Goal: Transaction & Acquisition: Purchase product/service

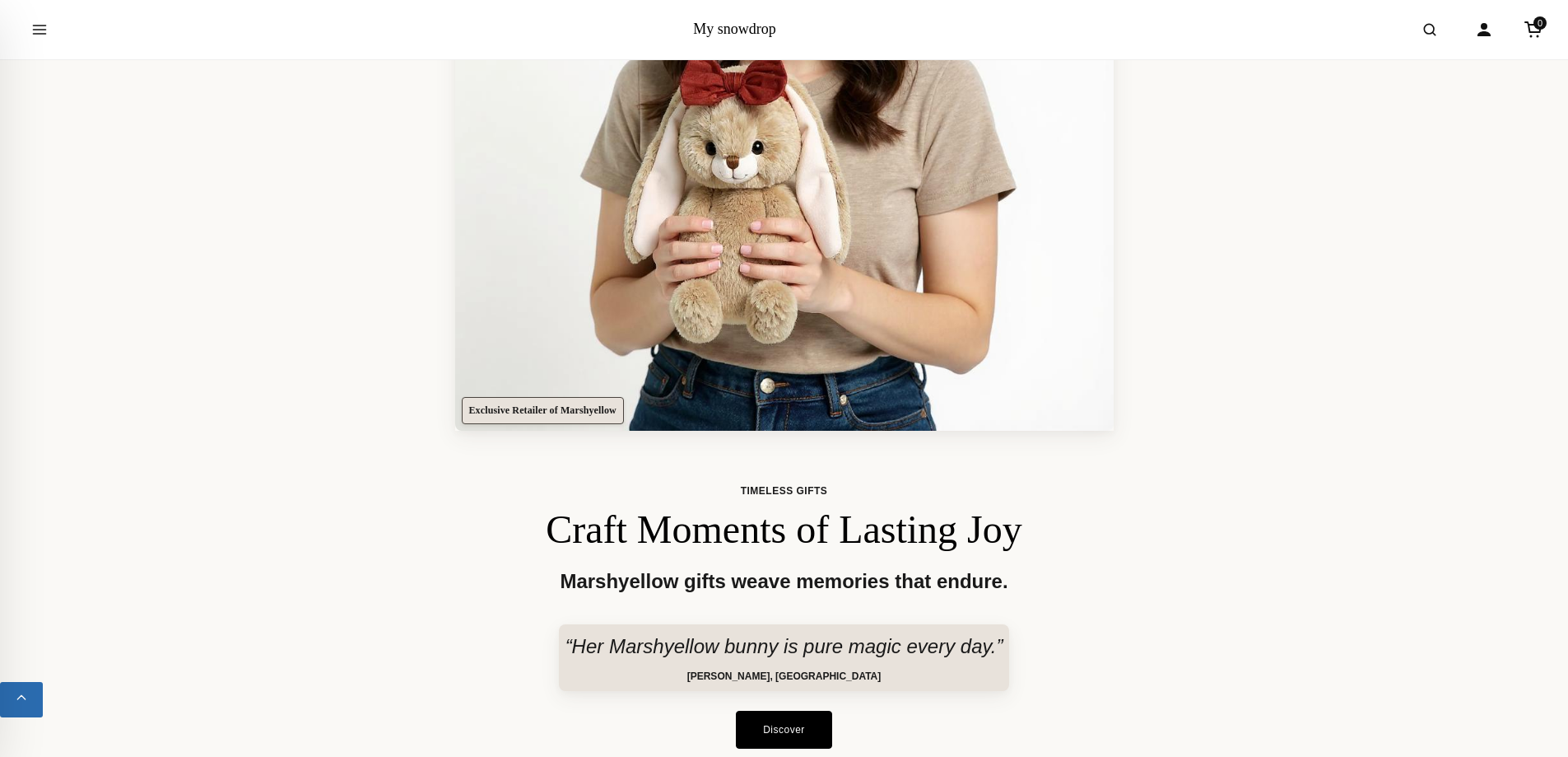
scroll to position [494, 0]
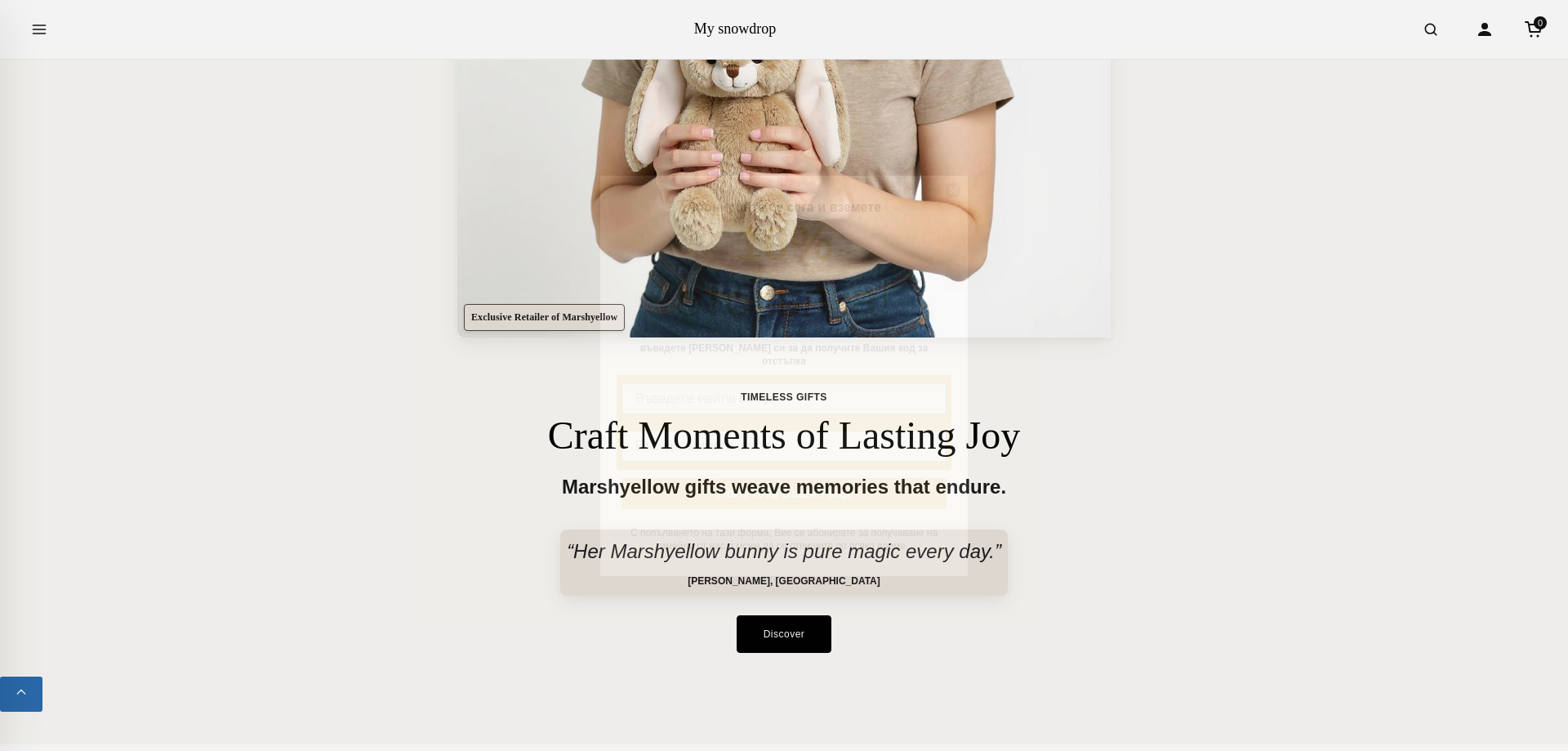
click at [958, 197] on circle "Close dialog" at bounding box center [953, 190] width 16 height 16
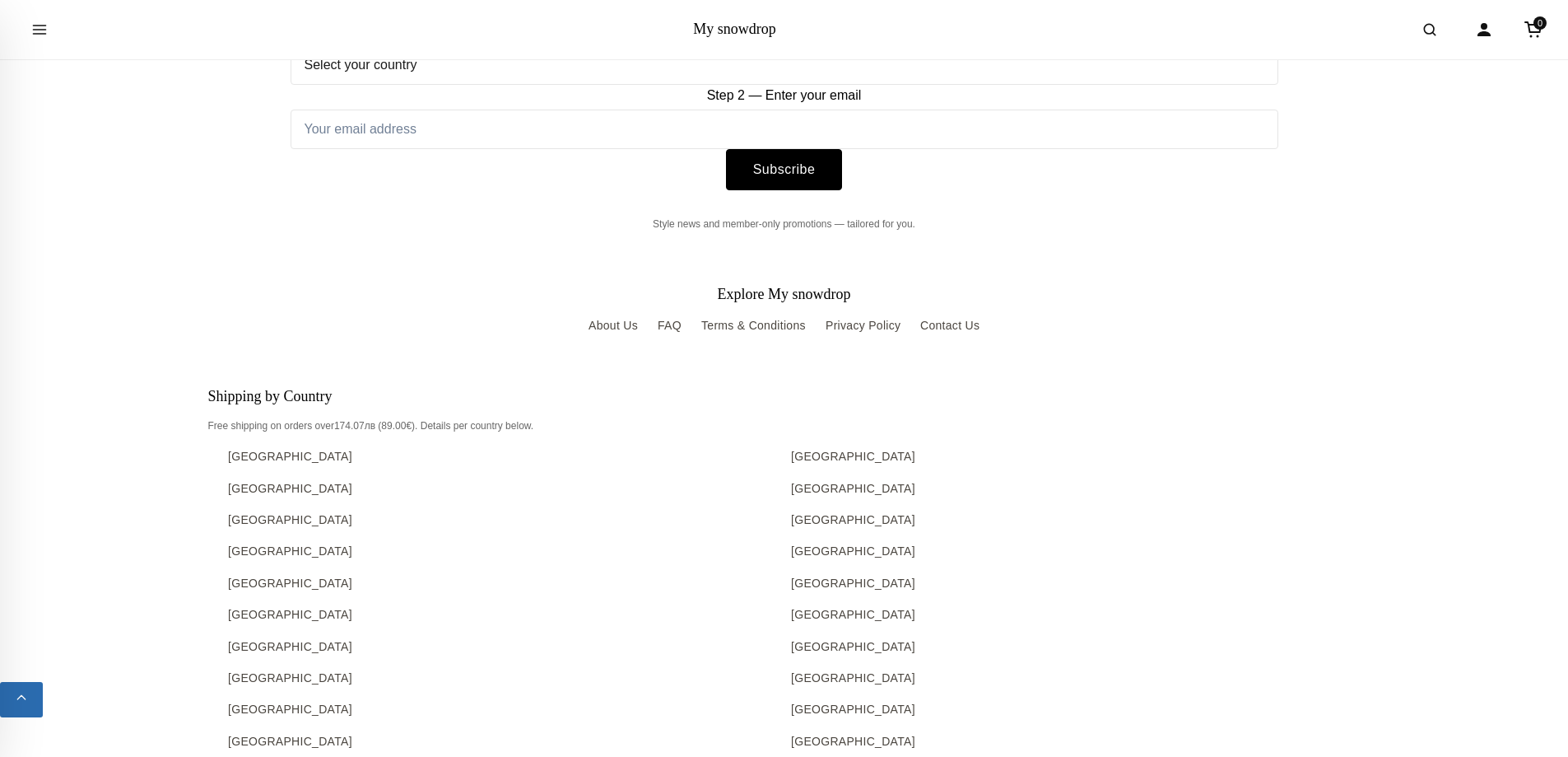
scroll to position [13587, 0]
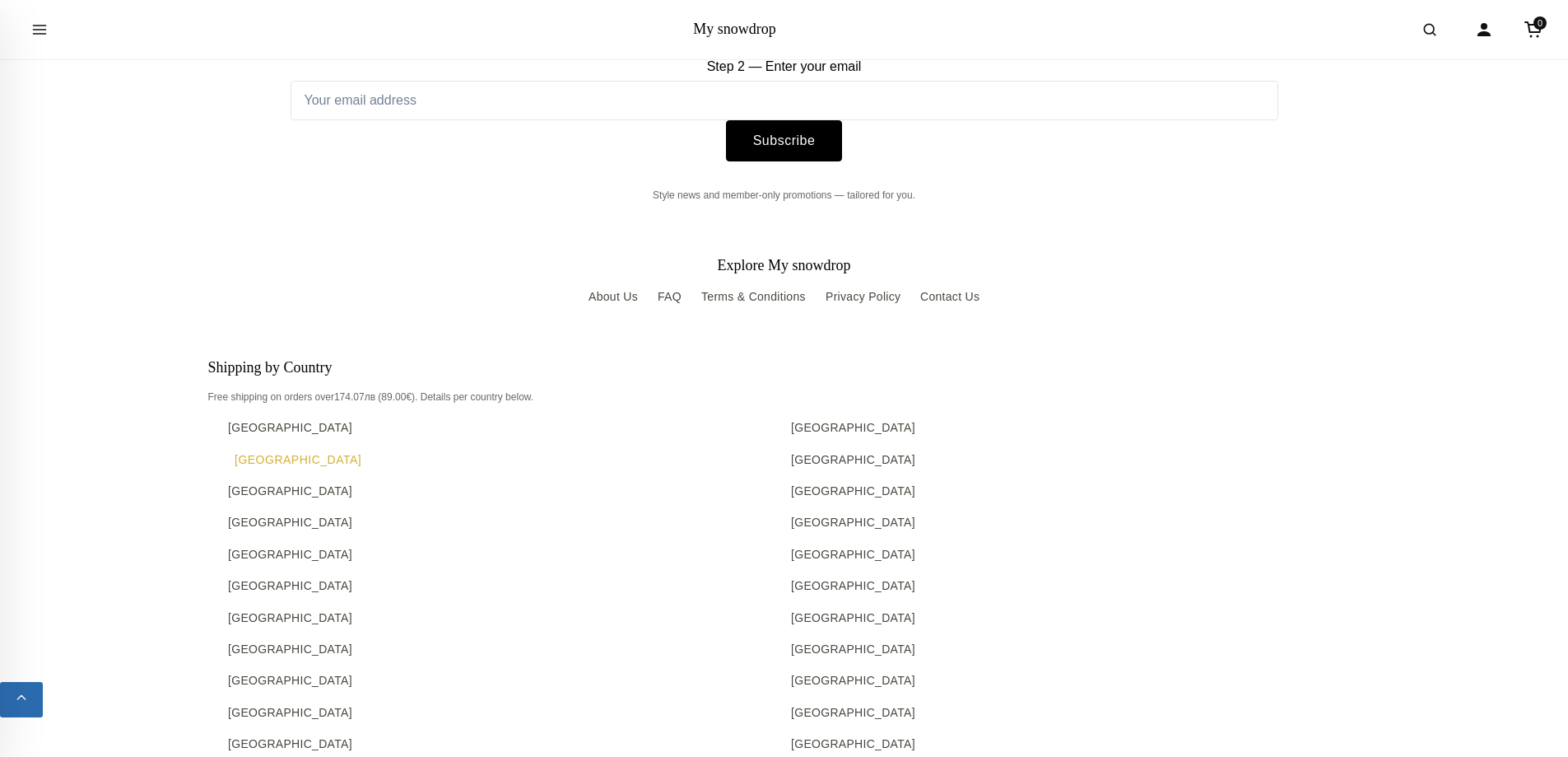
click at [257, 457] on link "[GEOGRAPHIC_DATA]" at bounding box center [502, 460] width 550 height 18
click at [48, 30] on button "Open menu" at bounding box center [39, 29] width 46 height 46
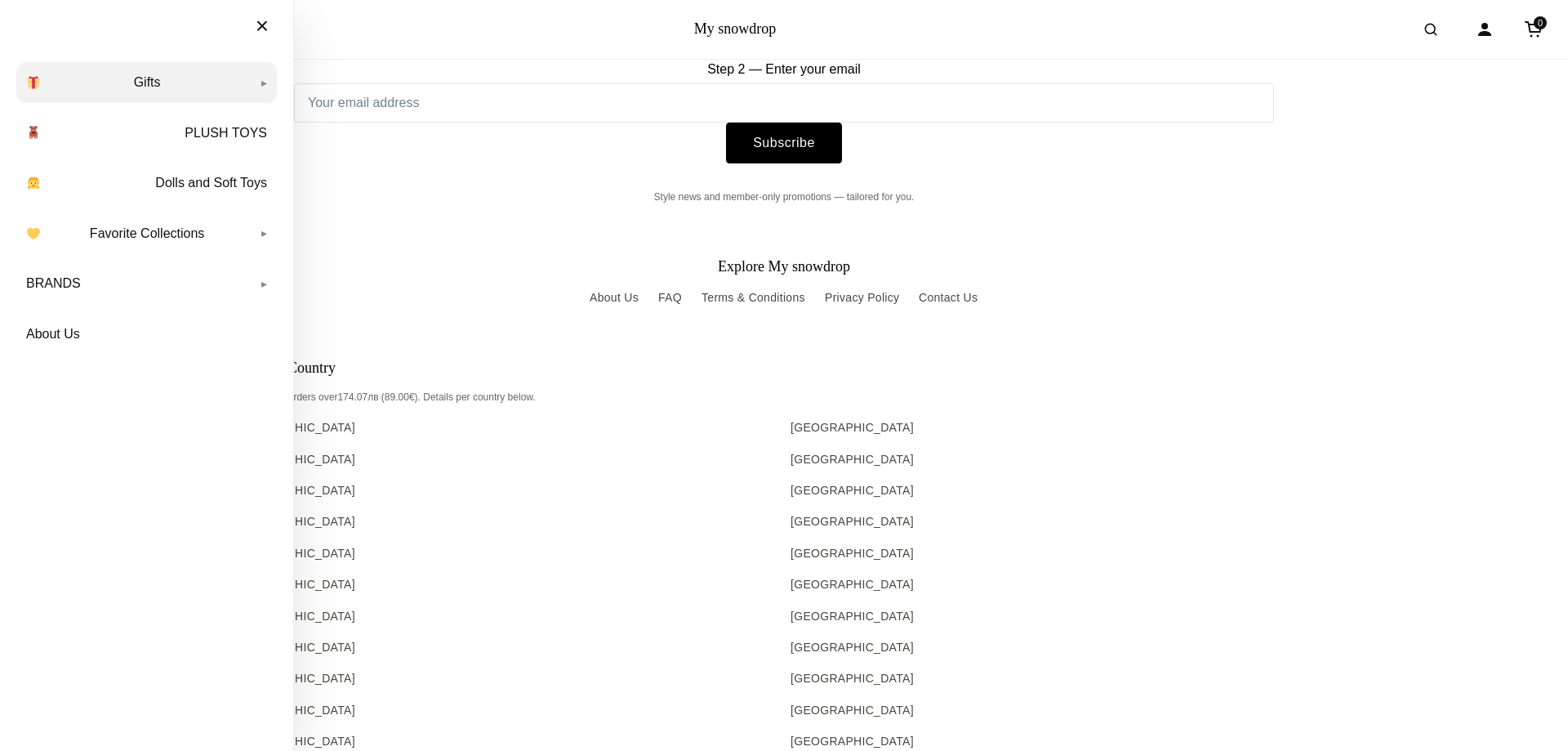
click at [261, 76] on link "Gifts" at bounding box center [147, 82] width 261 height 41
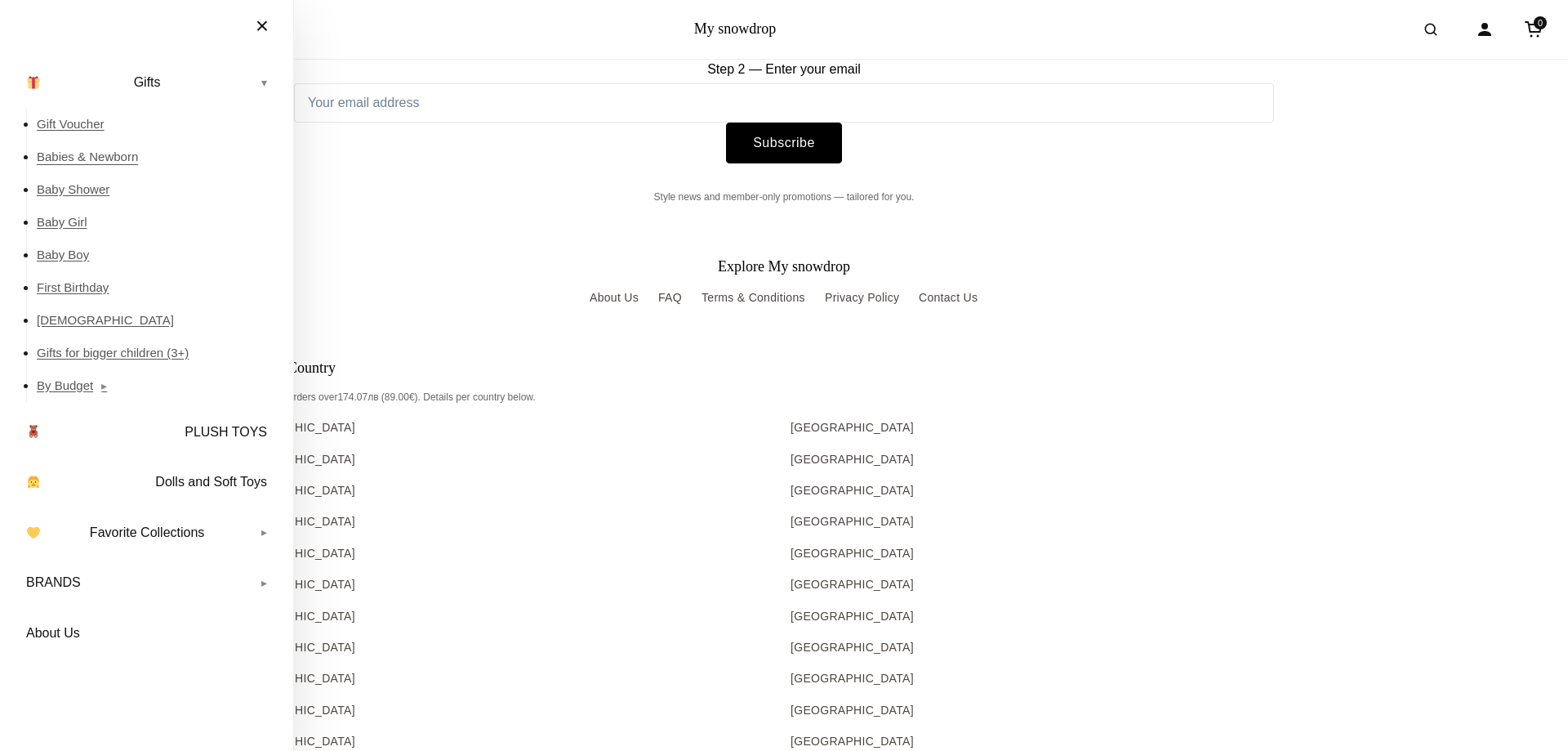
click at [93, 154] on link "Babies & Newborn" at bounding box center [156, 156] width 240 height 32
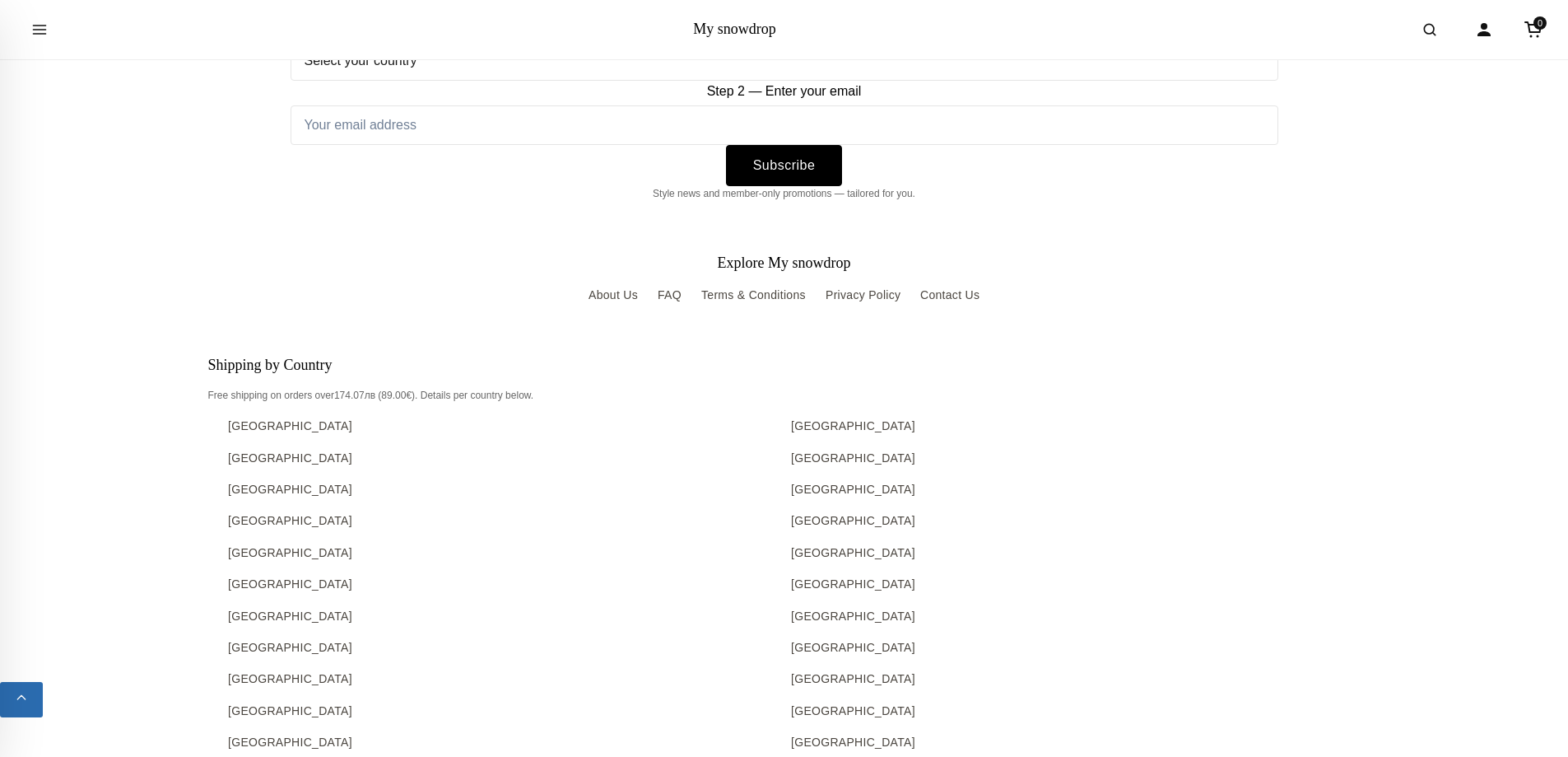
scroll to position [8564, 0]
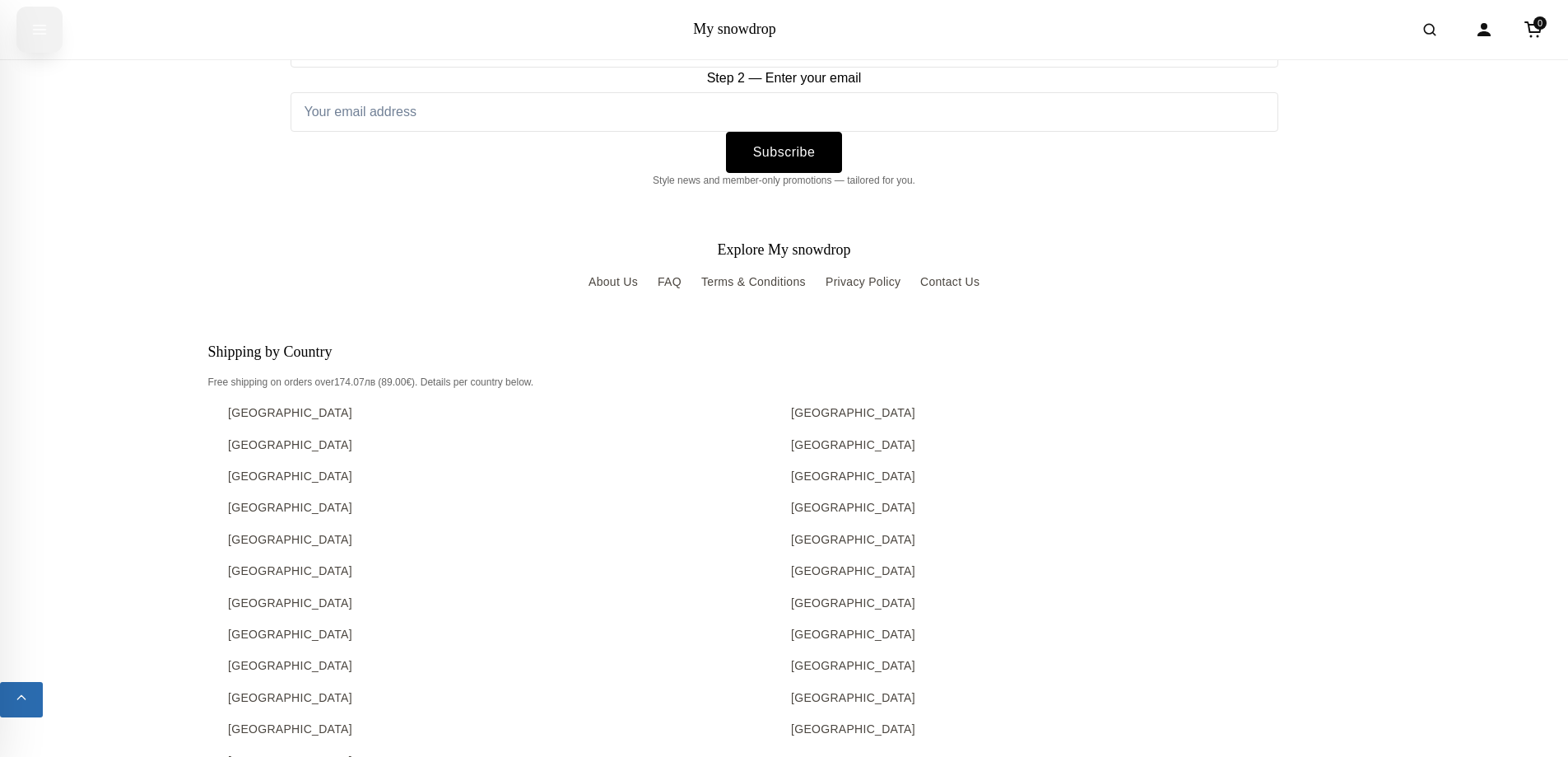
click at [29, 33] on button "Open menu" at bounding box center [39, 29] width 46 height 46
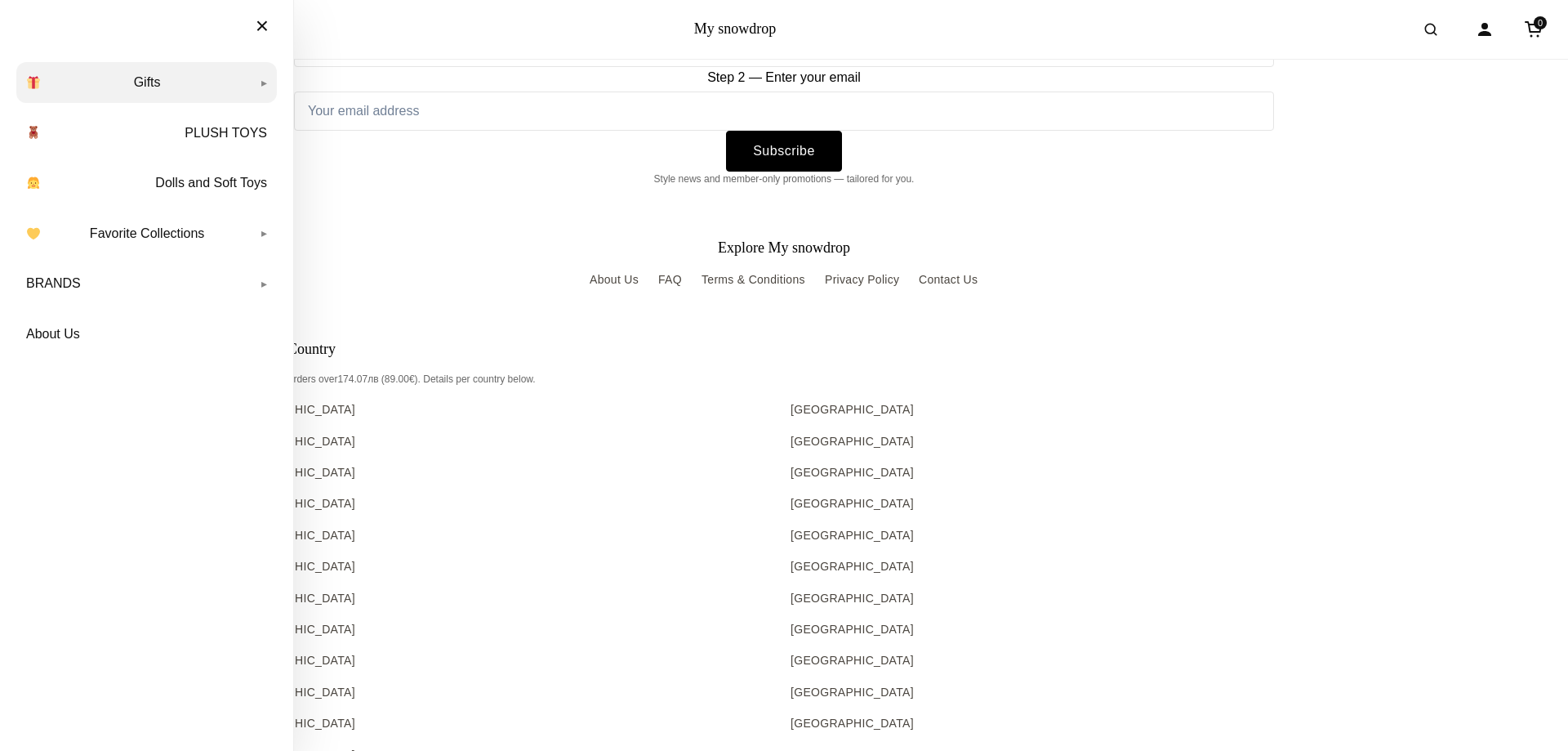
click at [209, 83] on link "Gifts" at bounding box center [147, 82] width 261 height 41
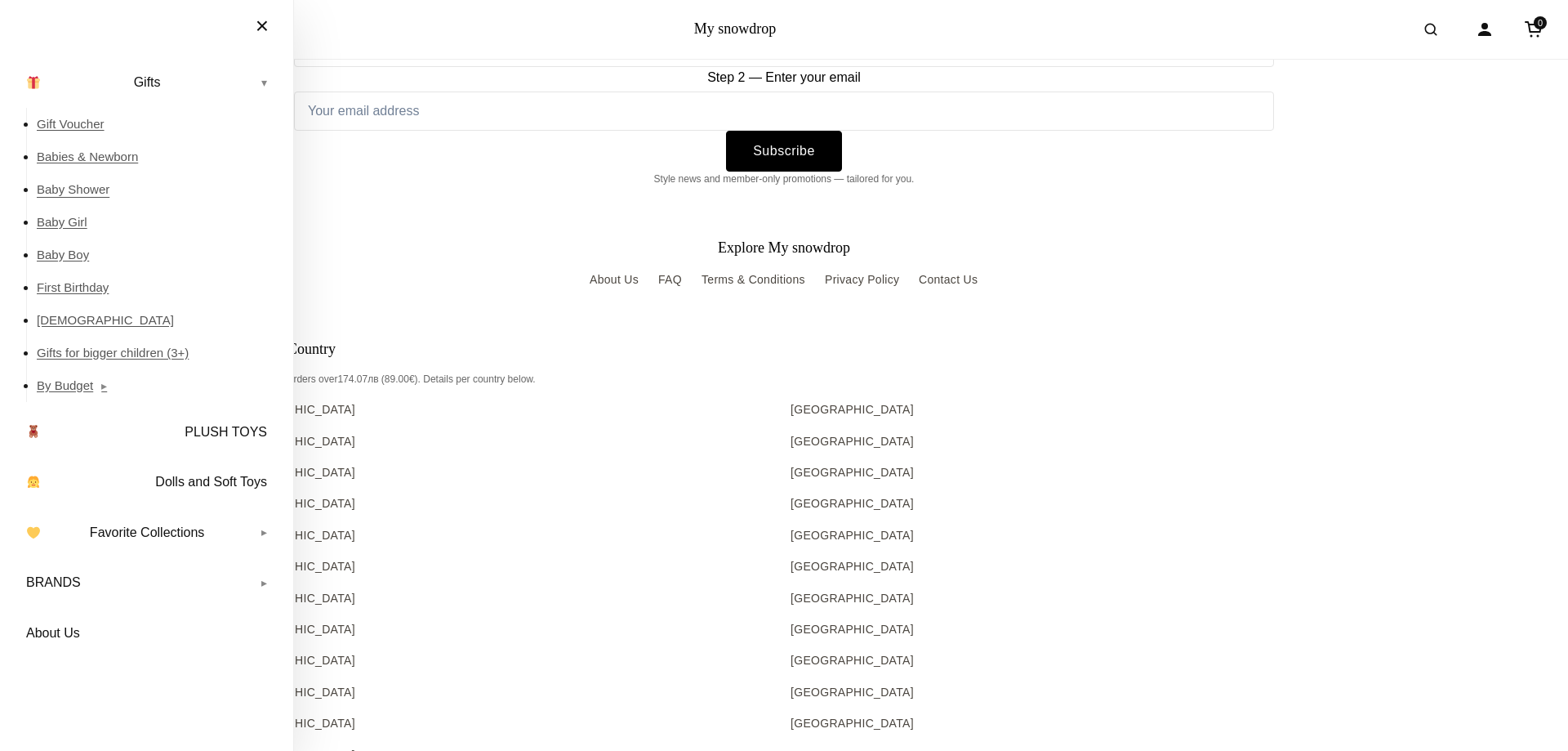
click at [103, 189] on link "Baby Shower" at bounding box center [156, 189] width 240 height 32
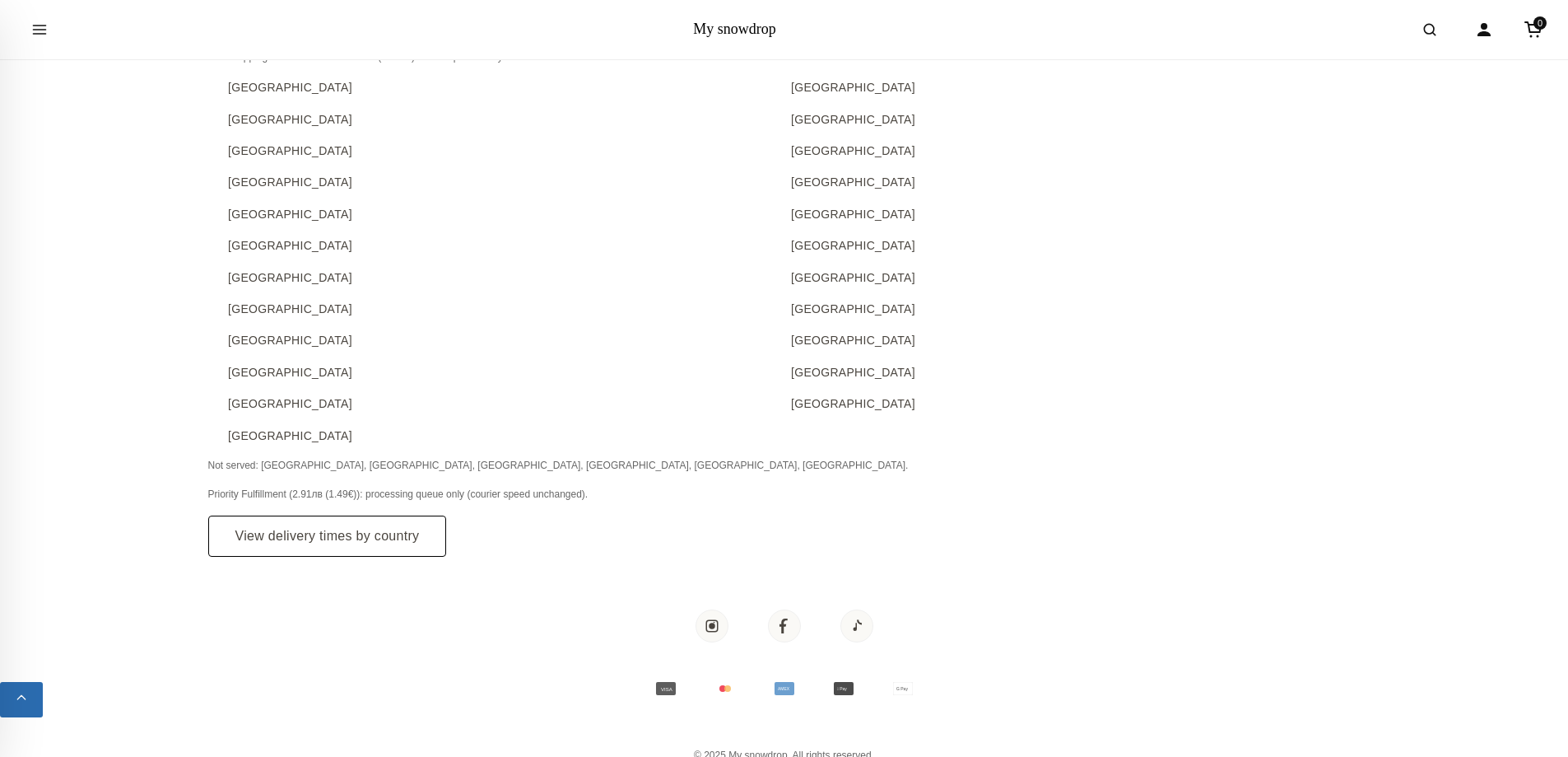
scroll to position [8895, 0]
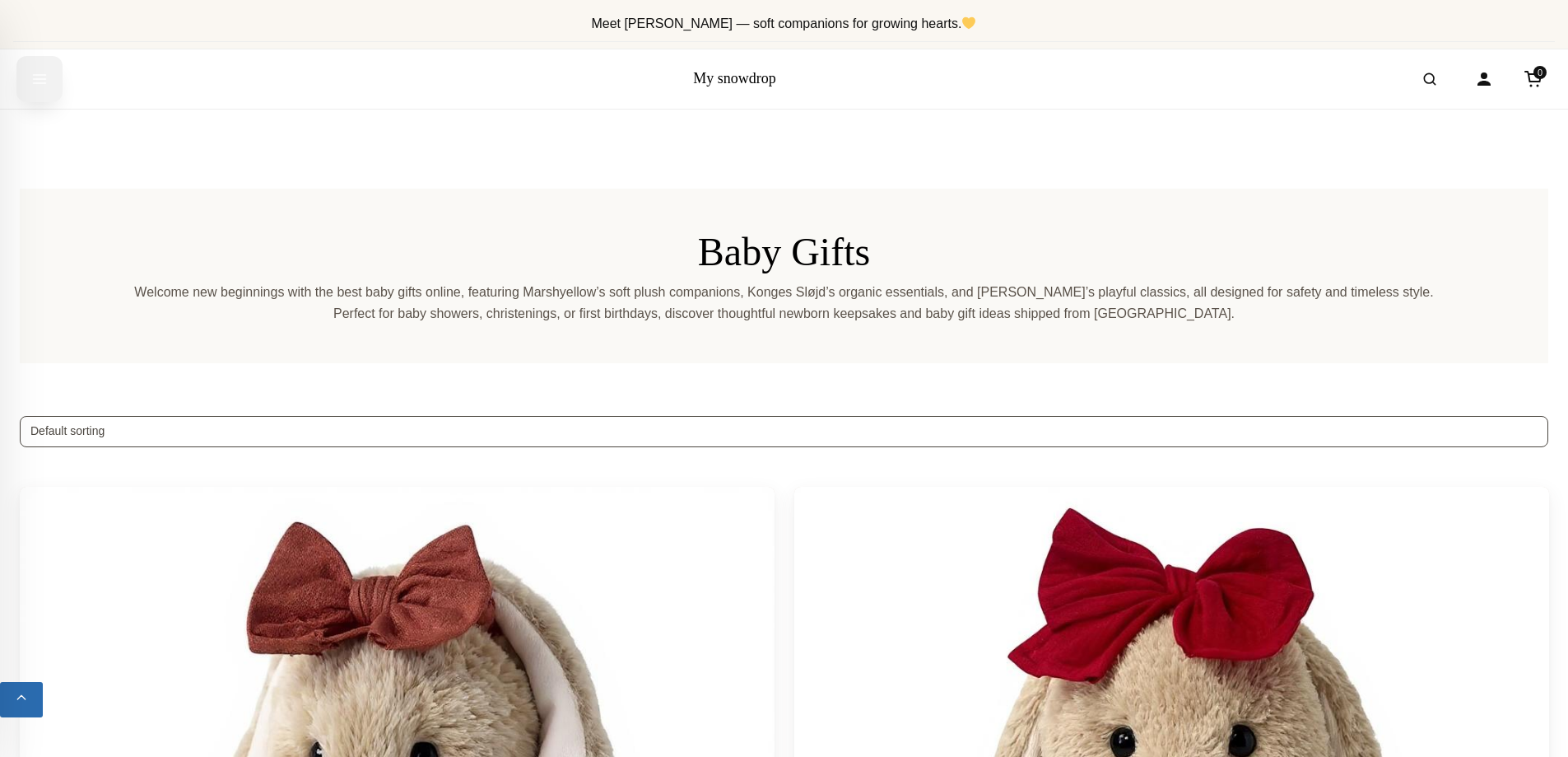
click at [30, 76] on button "Open menu" at bounding box center [39, 78] width 46 height 46
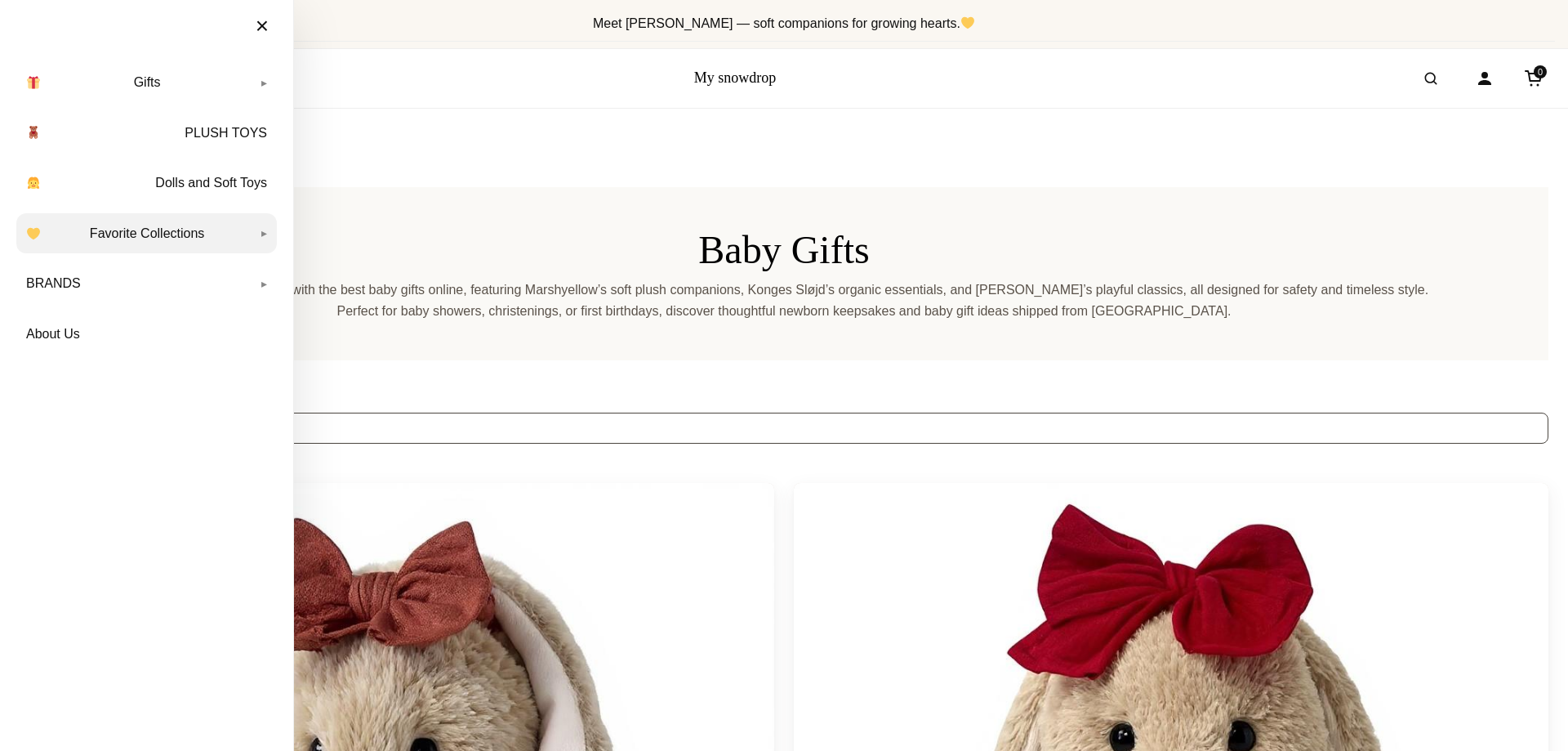
click at [211, 236] on link "Favorite Collections" at bounding box center [147, 233] width 261 height 41
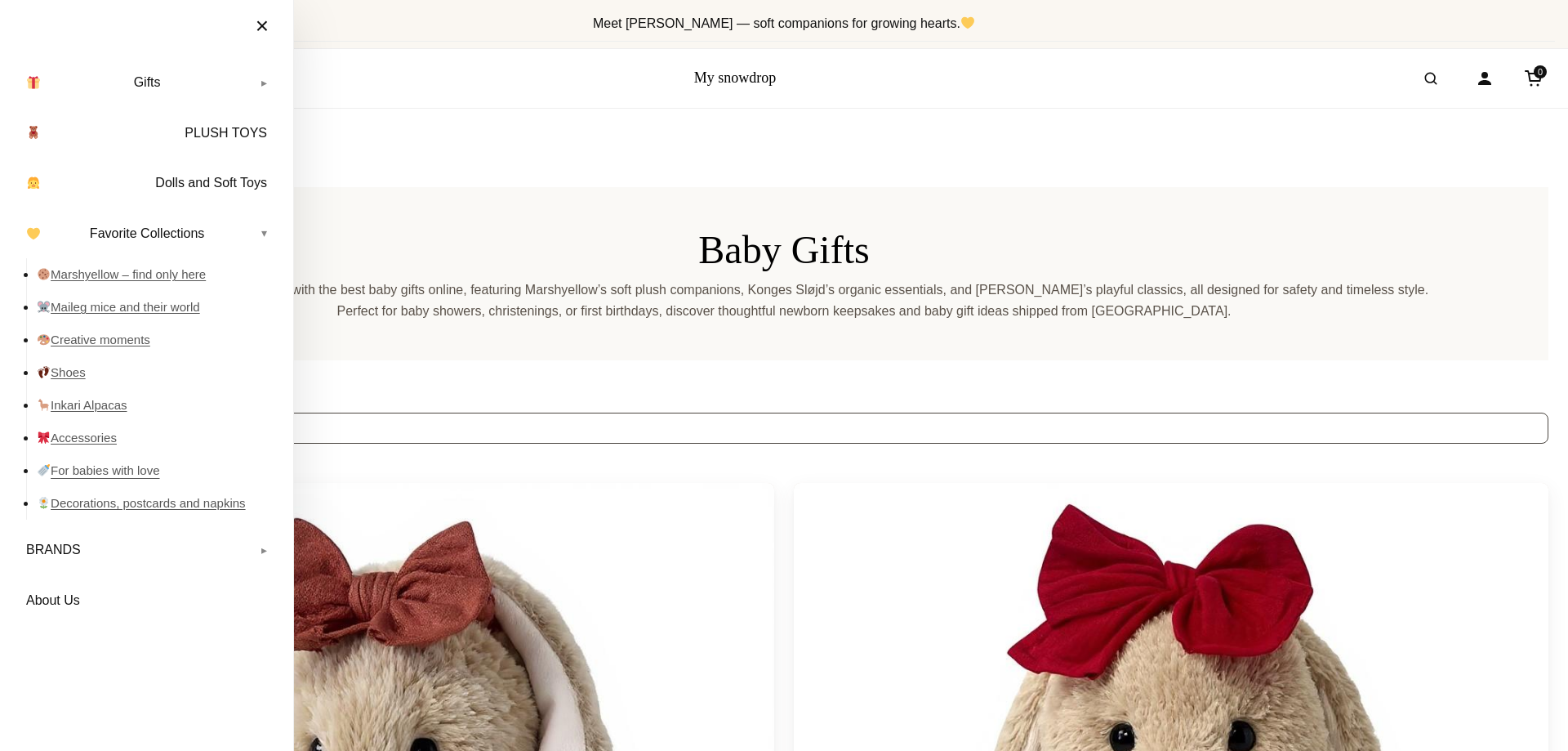
click at [121, 475] on link "For babies with love" at bounding box center [156, 470] width 240 height 32
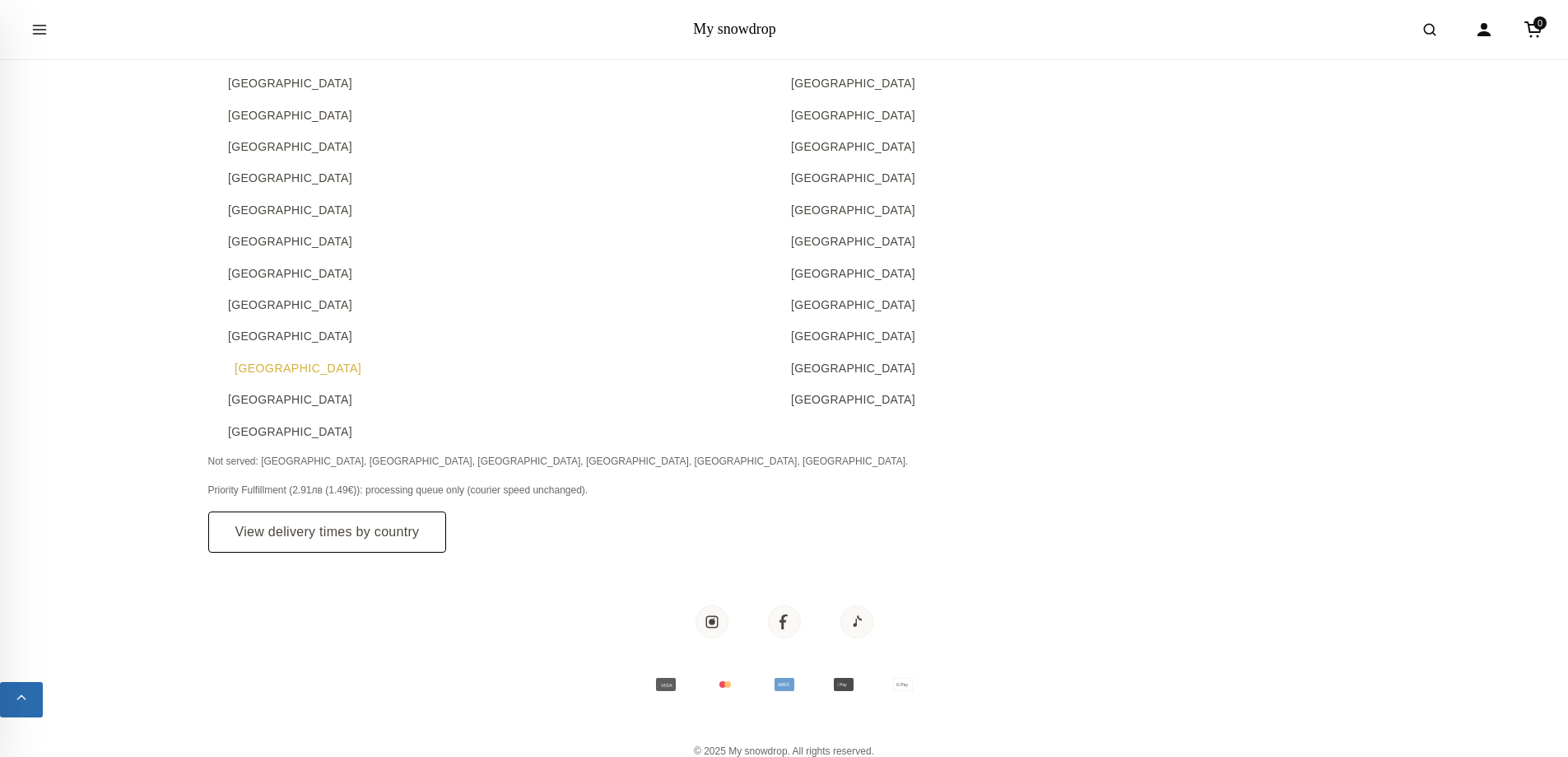
scroll to position [8895, 0]
